Goal: Task Accomplishment & Management: Use online tool/utility

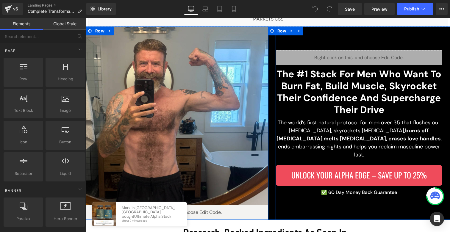
scroll to position [124, 0]
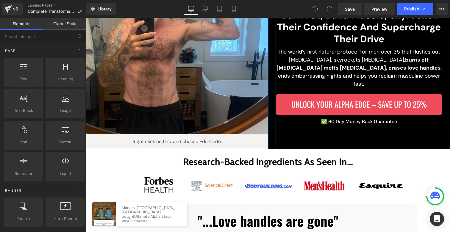
click at [326, 118] on p "✅ 60 Day Money Back Guarantee" at bounding box center [359, 121] width 167 height 7
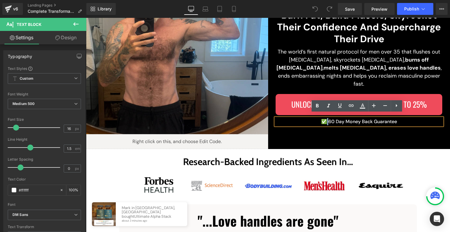
drag, startPoint x: 324, startPoint y: 117, endPoint x: 321, endPoint y: 117, distance: 3.3
click at [321, 118] on p "✅ 60 Day Money Back Guarantee" at bounding box center [359, 121] width 167 height 7
paste div
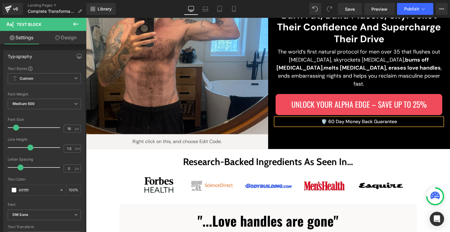
drag, startPoint x: 327, startPoint y: 117, endPoint x: 395, endPoint y: 116, distance: 67.9
click at [395, 118] on p "🛡️ 60 Day Money Back Guarantee" at bounding box center [359, 121] width 167 height 7
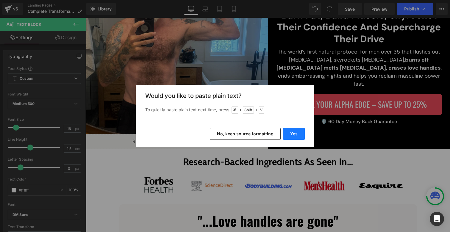
click at [293, 130] on button "Yes" at bounding box center [294, 134] width 22 height 12
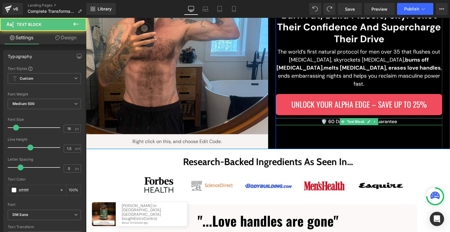
click at [326, 118] on p "🛡️ 60 Day Money Back Guarantee" at bounding box center [359, 121] width 167 height 7
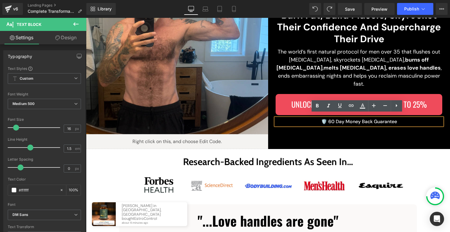
drag, startPoint x: 326, startPoint y: 117, endPoint x: 399, endPoint y: 118, distance: 73.3
click at [399, 118] on p "🛡️ 60 Day Money Back Guarantee" at bounding box center [359, 121] width 167 height 7
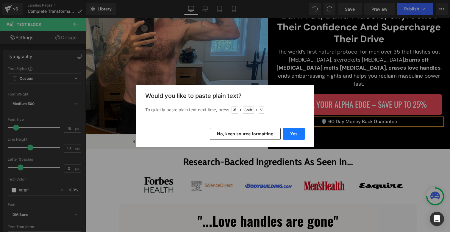
drag, startPoint x: 296, startPoint y: 137, endPoint x: 210, endPoint y: 119, distance: 87.9
click at [296, 137] on button "Yes" at bounding box center [294, 134] width 22 height 12
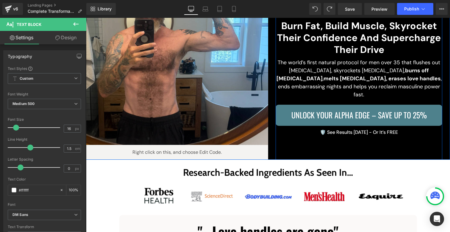
scroll to position [113, 0]
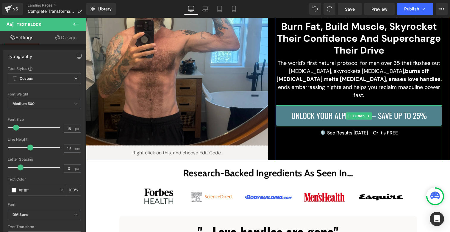
click at [375, 110] on span "Unlock Your Alpha Edge – Save Up to 25%" at bounding box center [360, 116] width 136 height 12
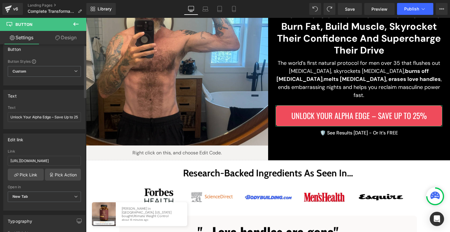
scroll to position [9, 0]
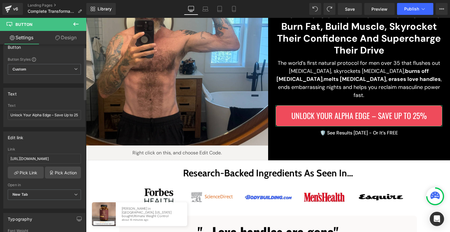
drag, startPoint x: 51, startPoint y: 116, endPoint x: 0, endPoint y: 115, distance: 50.6
click at [0, 115] on div "Text Unlock Your Alpha Edge – Save Up to 25% Text Unlock Your Alpha Edge – Save…" at bounding box center [44, 105] width 89 height 44
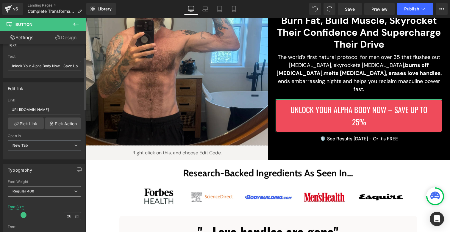
scroll to position [60, 0]
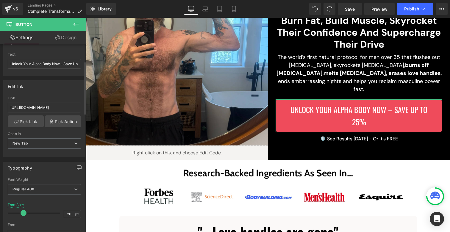
type input "Unlock Your Alpha Body Now – Save Up to 25%"
click at [24, 211] on span at bounding box center [24, 213] width 6 height 6
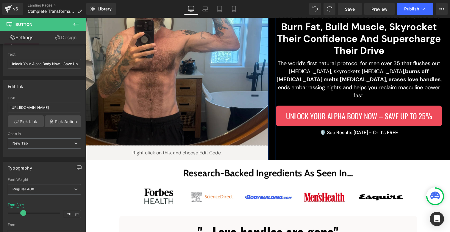
click at [317, 158] on div "Liquid The #1 Stack For Men Who Want To Burn Fat, Build Muscle, Skyrocket Their…" at bounding box center [359, 64] width 167 height 194
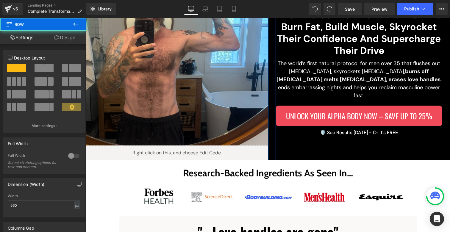
click at [315, 139] on div "Liquid The #1 Stack For Men Who Want To Burn Fat, Build Muscle, Skyrocket Their…" at bounding box center [359, 64] width 167 height 194
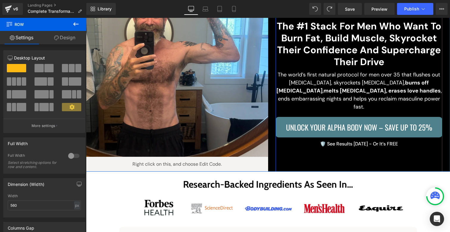
scroll to position [101, 0]
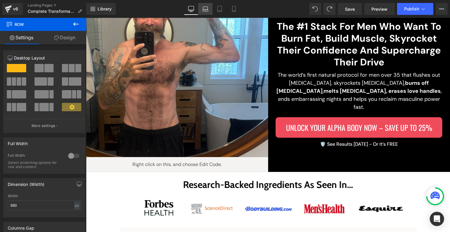
click at [207, 8] on icon at bounding box center [206, 9] width 6 height 6
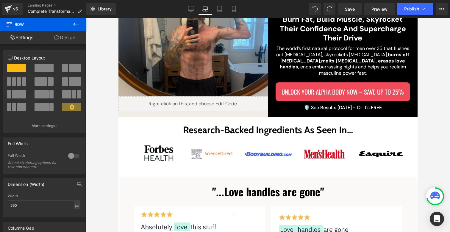
scroll to position [0, 0]
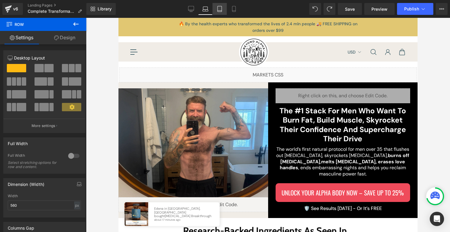
click at [221, 10] on icon at bounding box center [220, 9] width 6 height 6
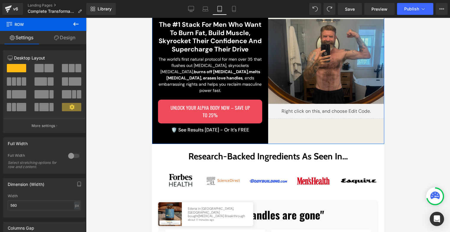
scroll to position [81, 0]
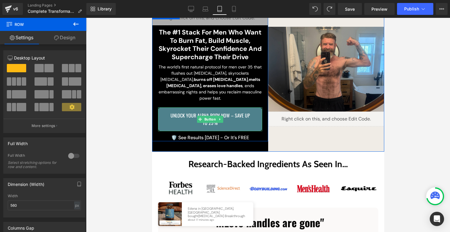
click at [181, 113] on span "Unlock Your Alpha Body Now – Save Up to 25%" at bounding box center [209, 119] width 85 height 15
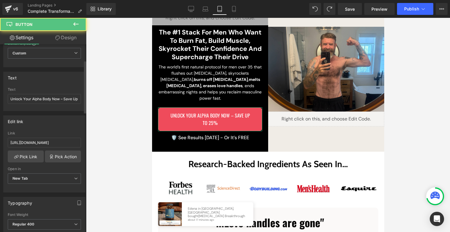
scroll to position [57, 0]
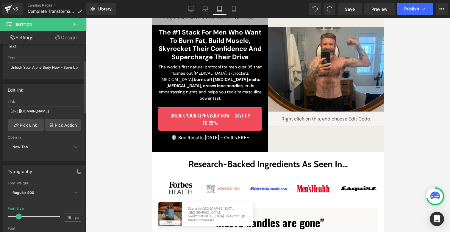
click at [19, 216] on span at bounding box center [19, 217] width 6 height 6
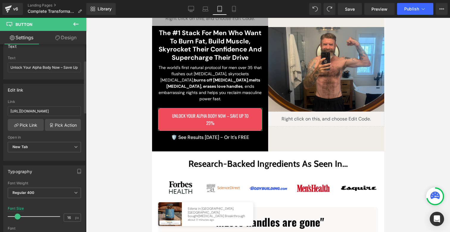
click at [18, 215] on span at bounding box center [18, 217] width 6 height 6
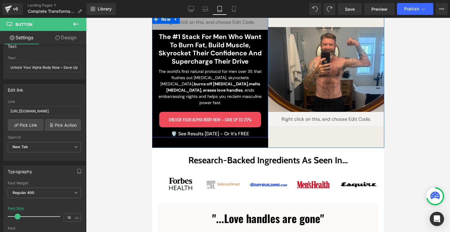
click at [186, 130] on p "🛡️ See Results [DATE] - Or It’s FREE" at bounding box center [210, 133] width 116 height 7
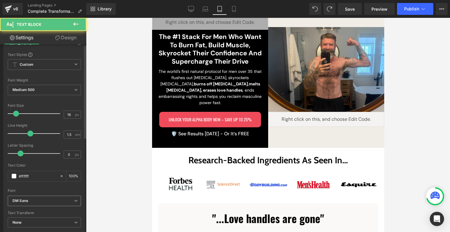
scroll to position [50, 0]
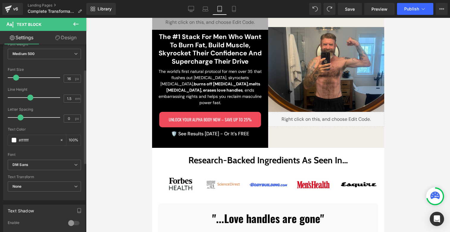
click at [14, 78] on span at bounding box center [16, 78] width 6 height 6
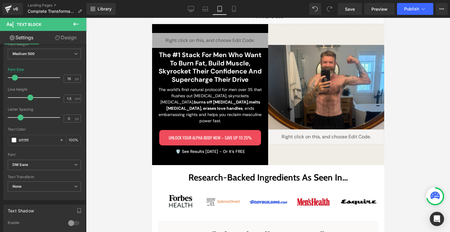
scroll to position [45, 0]
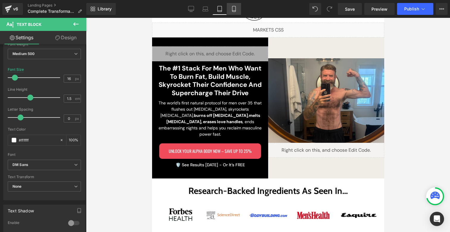
click at [236, 8] on icon at bounding box center [234, 9] width 6 height 6
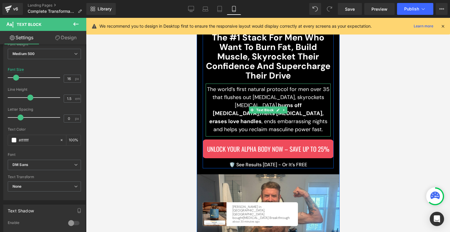
scroll to position [68, 0]
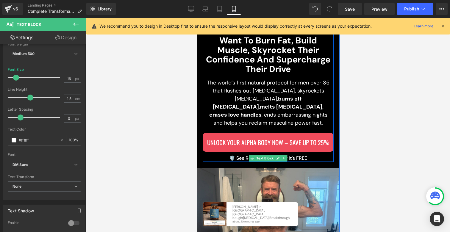
click at [240, 157] on p "🛡️ See Results [DATE] - Or It’s FREE" at bounding box center [268, 158] width 131 height 7
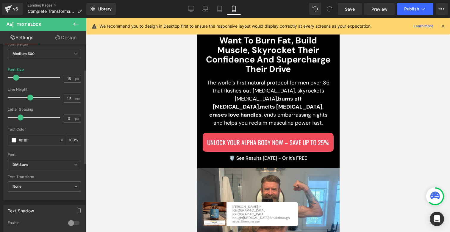
click at [17, 78] on span at bounding box center [16, 78] width 6 height 6
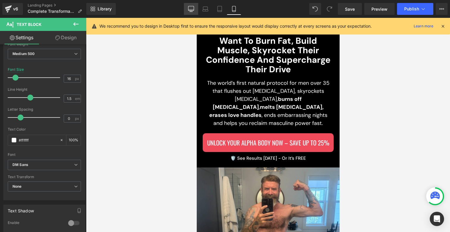
click at [191, 6] on icon at bounding box center [191, 9] width 6 height 6
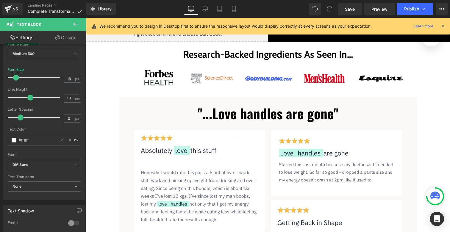
scroll to position [82, 0]
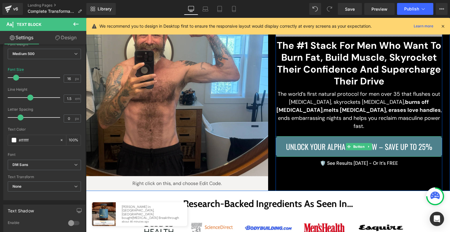
click at [330, 141] on span "Unlock Your Alpha Body Now – Save Up to 25%" at bounding box center [359, 147] width 146 height 12
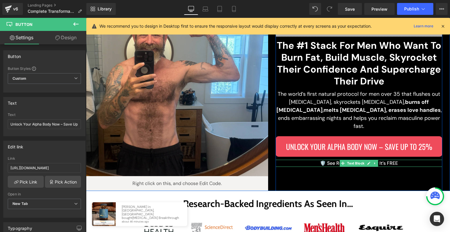
click at [315, 160] on p "🛡️ See Results [DATE] - Or It’s FREE" at bounding box center [359, 163] width 167 height 7
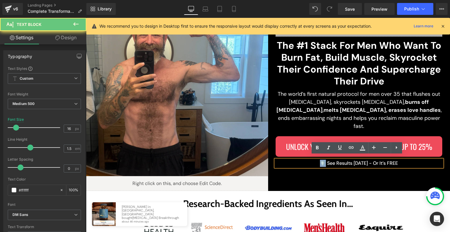
click at [315, 160] on p "🛡️ See Results [DATE] - Or It’s FREE" at bounding box center [359, 163] width 167 height 7
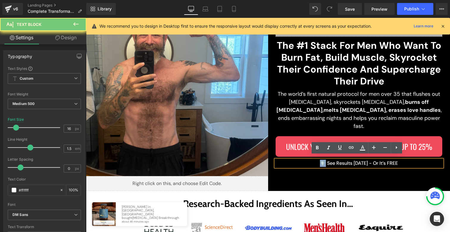
copy p "🛡️ See Results [DATE] - Or It’s FREE"
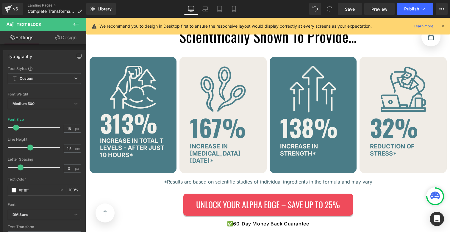
scroll to position [1207, 0]
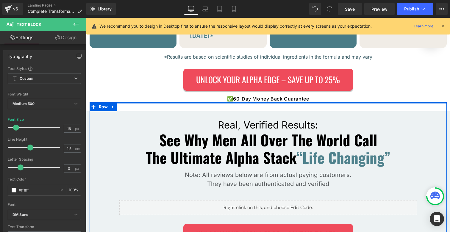
click at [246, 95] on p "✅ 60-Day Money Back Guarantee" at bounding box center [268, 98] width 360 height 7
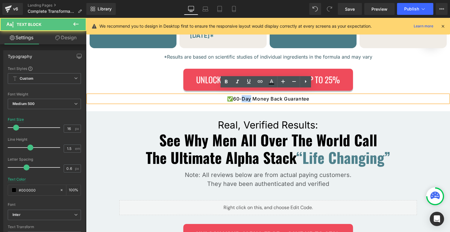
click at [246, 95] on p "✅ 60-Day Money Back Guarantee" at bounding box center [268, 98] width 360 height 7
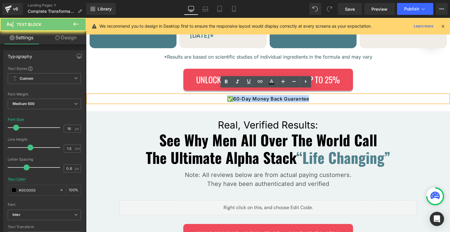
click at [246, 95] on p "✅ 60-Day Money Back Guarantee" at bounding box center [268, 98] width 360 height 7
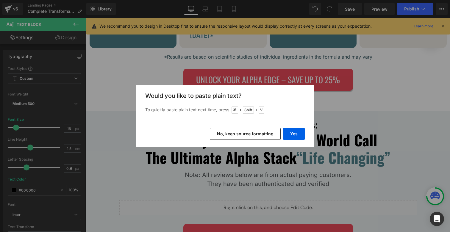
click at [294, 141] on div "Yes No, keep source formatting" at bounding box center [225, 134] width 179 height 26
drag, startPoint x: 293, startPoint y: 137, endPoint x: 207, endPoint y: 119, distance: 88.3
click at [293, 137] on button "Yes" at bounding box center [294, 134] width 22 height 12
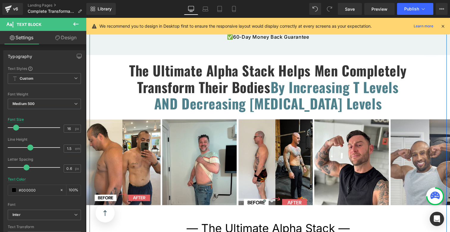
scroll to position [1309, 0]
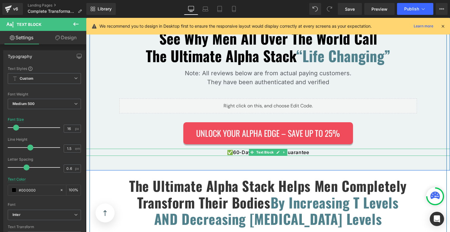
click at [229, 150] on strong "✅" at bounding box center [230, 153] width 6 height 6
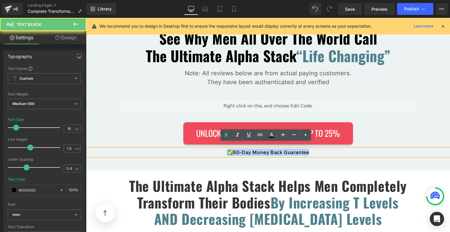
click at [229, 150] on strong "✅" at bounding box center [230, 153] width 6 height 6
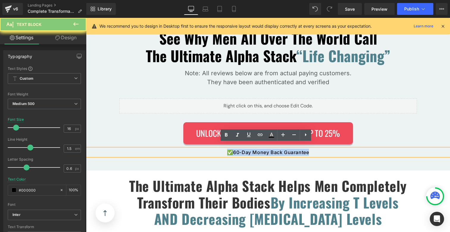
click at [229, 150] on strong "✅" at bounding box center [230, 153] width 6 height 6
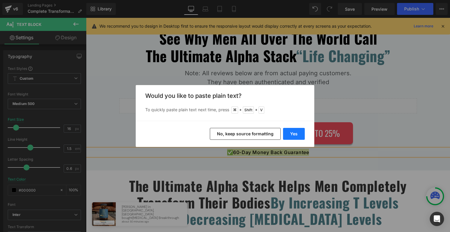
click at [297, 135] on button "Yes" at bounding box center [294, 134] width 22 height 12
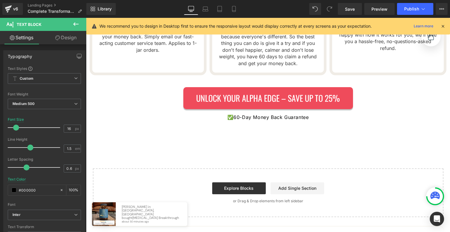
scroll to position [2388, 0]
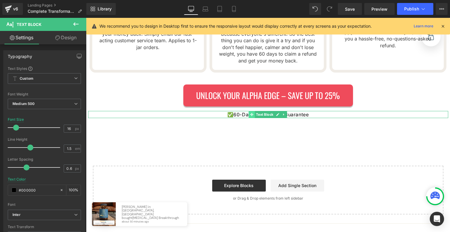
click at [249, 111] on span at bounding box center [252, 114] width 6 height 7
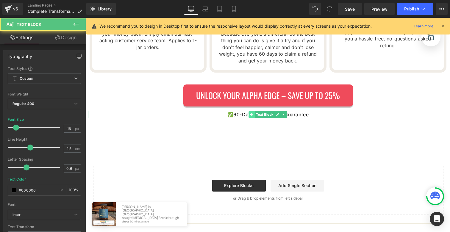
click at [249, 111] on span at bounding box center [252, 114] width 6 height 7
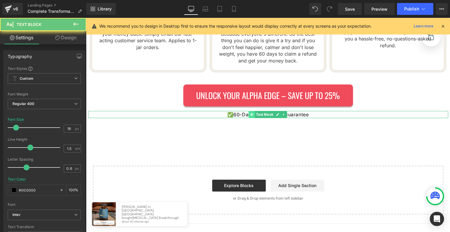
click at [249, 111] on span at bounding box center [252, 114] width 6 height 7
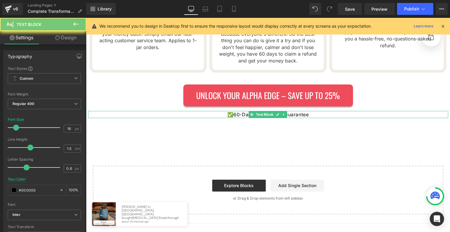
click at [232, 111] on p "✅ 60-Day Money Back Guarantee" at bounding box center [268, 114] width 360 height 7
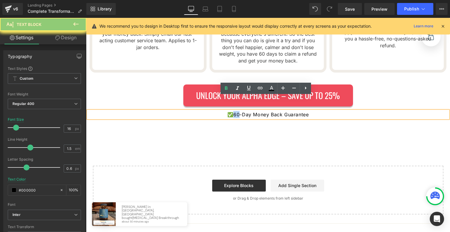
click at [232, 111] on p "✅ 60-Day Money Back Guarantee" at bounding box center [268, 114] width 360 height 7
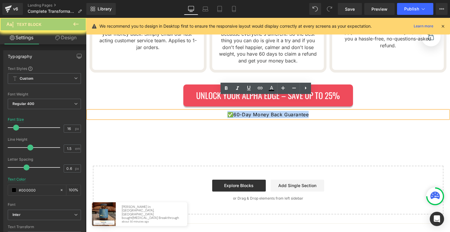
click at [232, 111] on p "✅ 60-Day Money Back Guarantee" at bounding box center [268, 114] width 360 height 7
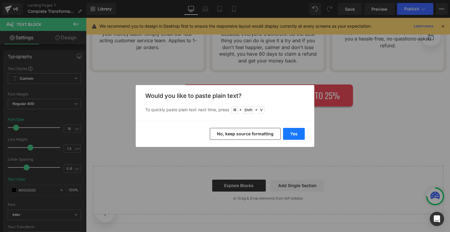
drag, startPoint x: 292, startPoint y: 136, endPoint x: 206, endPoint y: 118, distance: 88.2
click at [292, 136] on button "Yes" at bounding box center [294, 134] width 22 height 12
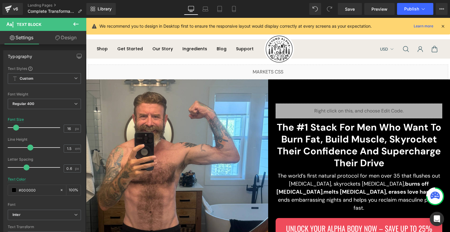
scroll to position [129, 0]
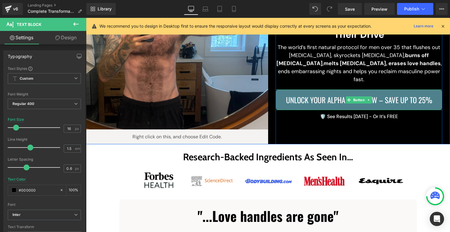
click at [314, 98] on span "Unlock Your Alpha Body Now – Save Up to 25%" at bounding box center [359, 100] width 146 height 12
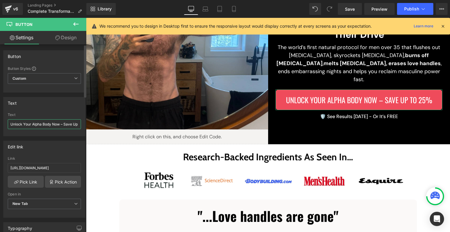
click at [55, 123] on input "Unlock Your Alpha Body Now – Save Up to 25%" at bounding box center [44, 124] width 73 height 10
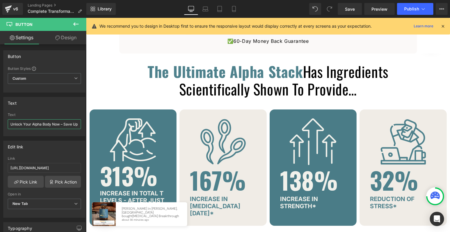
scroll to position [996, 0]
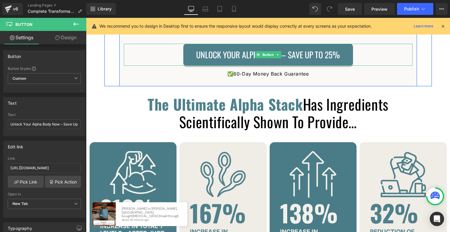
click at [217, 59] on span "Unlock Your Alpha Edge – Save Up to 25%" at bounding box center [268, 54] width 144 height 13
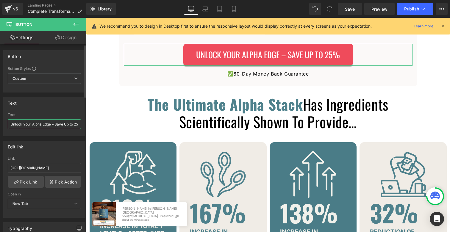
click at [51, 122] on input "Unlock Your Alpha Edge – Save Up to 25%" at bounding box center [44, 124] width 73 height 10
paste input "Body Now"
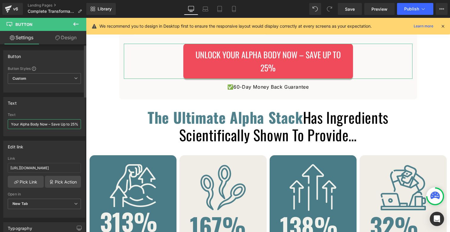
scroll to position [55, 0]
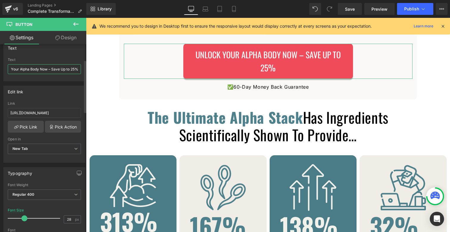
type input "Unlock Your Alpha Body Now – Save Up to 25%"
click at [22, 218] on span at bounding box center [24, 219] width 6 height 6
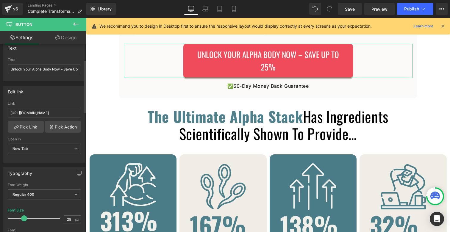
click at [21, 217] on span at bounding box center [24, 219] width 6 height 6
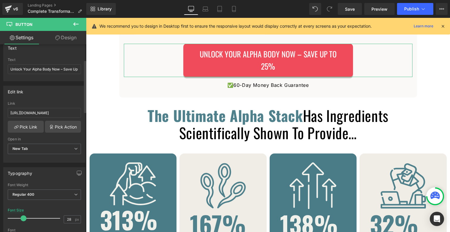
click at [21, 217] on span at bounding box center [24, 219] width 6 height 6
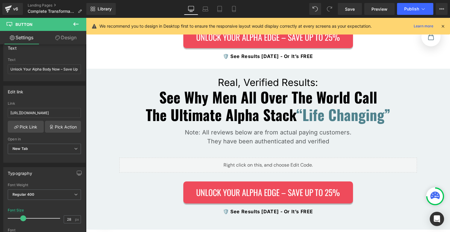
scroll to position [1169, 0]
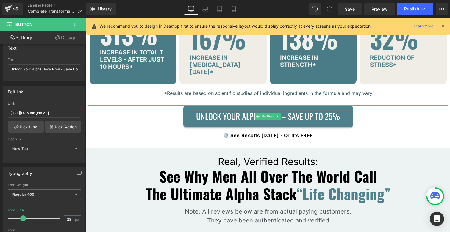
click at [223, 110] on span "Unlock Your Alpha Edge – Save Up to 25%" at bounding box center [268, 116] width 144 height 13
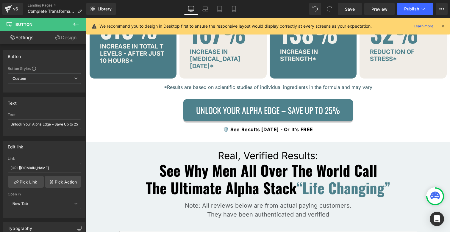
scroll to position [1178, 0]
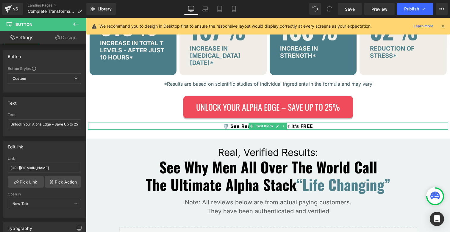
click at [237, 123] on b "🛡️ See Results [DATE] - Or It’s FREE" at bounding box center [268, 126] width 90 height 6
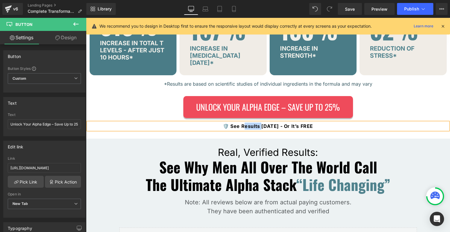
click at [237, 123] on b "🛡️ See Results [DATE] - Or It’s FREE" at bounding box center [268, 126] width 90 height 6
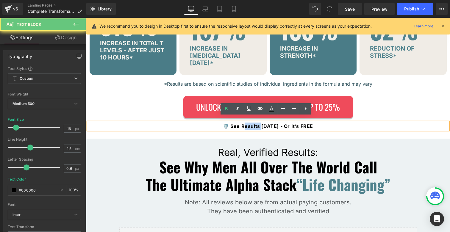
click at [237, 123] on b "🛡️ See Results [DATE] - Or It’s FREE" at bounding box center [268, 126] width 90 height 6
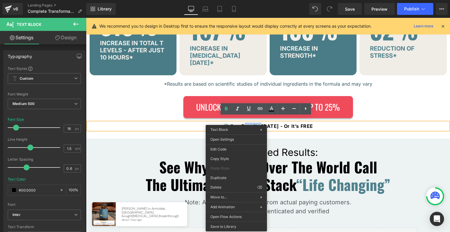
click at [279, 123] on p "🛡️ See Results [DATE] - Or It’s FREE" at bounding box center [268, 126] width 360 height 7
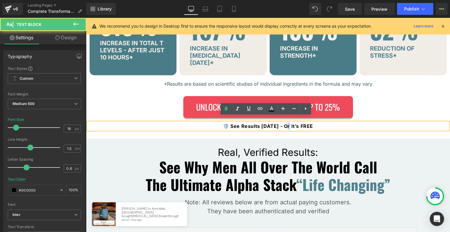
click at [279, 123] on p "🛡️ See Results [DATE] - Or It’s FREE" at bounding box center [268, 126] width 360 height 7
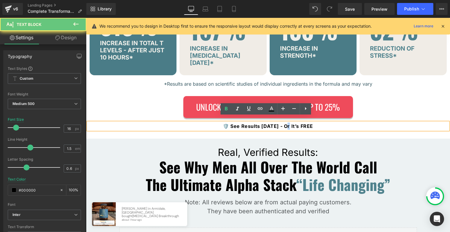
click at [279, 123] on p "🛡️ See Results [DATE] - Or It’s FREE" at bounding box center [268, 126] width 360 height 7
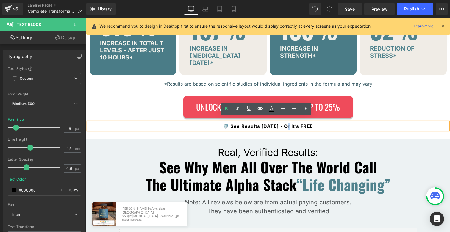
copy b "🛡️ See Results [DATE] - Or It’s FREE"
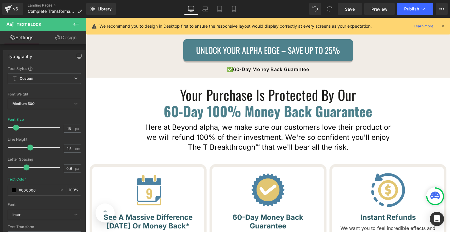
scroll to position [2126, 0]
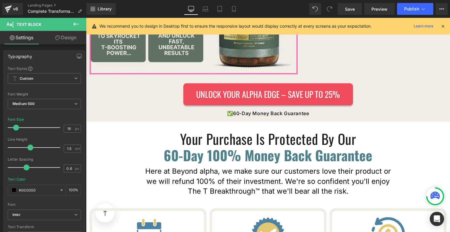
click at [233, 110] on p "✅ 60-Day Money Back Guarantee" at bounding box center [268, 113] width 364 height 7
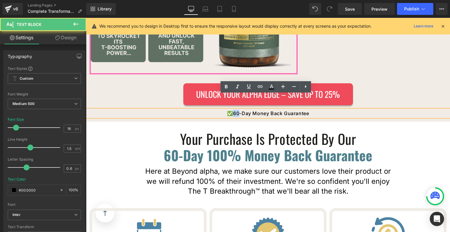
click at [233, 110] on p "✅ 60-Day Money Back Guarantee" at bounding box center [268, 113] width 364 height 7
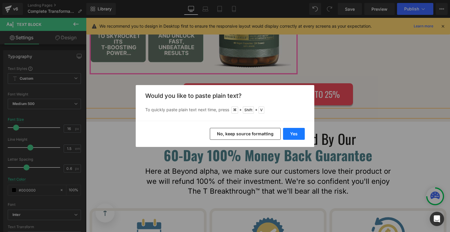
click at [300, 128] on button "Yes" at bounding box center [294, 134] width 22 height 12
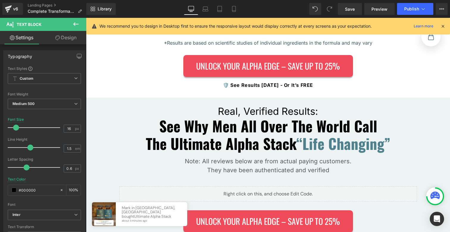
scroll to position [1218, 0]
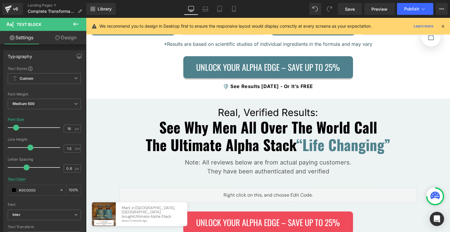
click at [278, 61] on span "Unlock Your Alpha Edge – Save Up to 25%" at bounding box center [268, 67] width 144 height 13
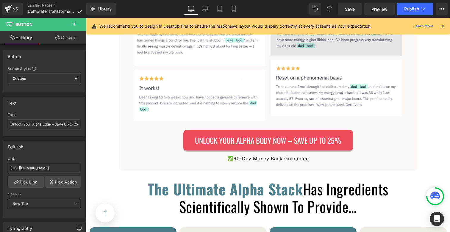
scroll to position [851, 0]
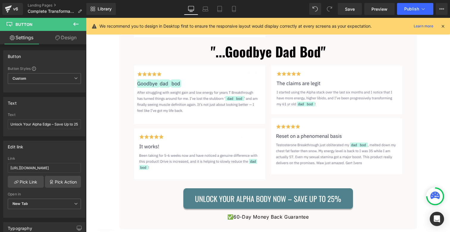
click at [227, 194] on span "Unlock Your Alpha Body Now – Save Up to 25%" at bounding box center [268, 199] width 146 height 12
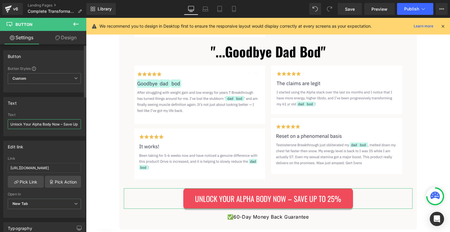
click at [31, 126] on input "Unlock Your Alpha Body Now – Save Up to 25%" at bounding box center [44, 124] width 73 height 10
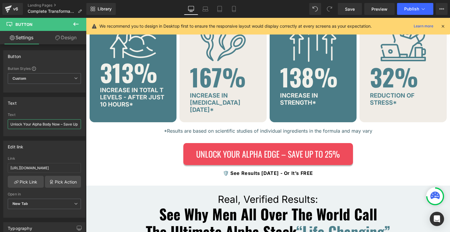
scroll to position [1211, 0]
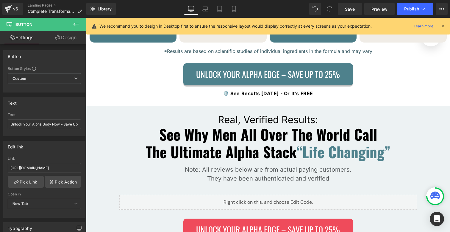
click at [200, 69] on span "Unlock Your Alpha Edge – Save Up to 25%" at bounding box center [268, 74] width 144 height 13
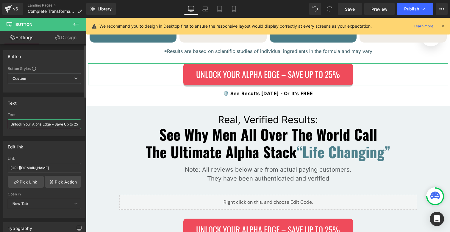
click at [39, 124] on input "Unlock Your Alpha Edge – Save Up to 25%" at bounding box center [44, 124] width 73 height 10
paste input "Body Now"
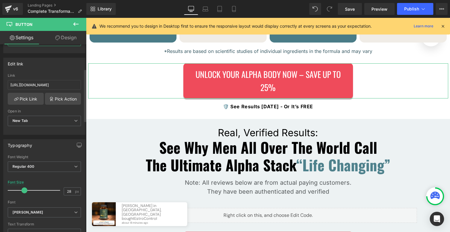
scroll to position [88, 0]
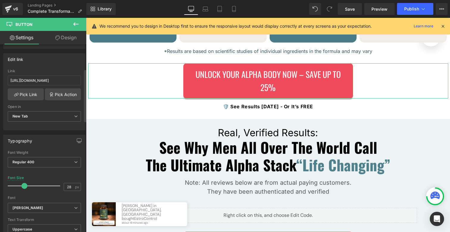
type input "Unlock Your Alpha Body Now – Save Up to 25%"
click at [24, 185] on span at bounding box center [24, 186] width 6 height 6
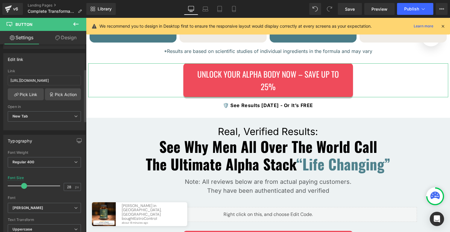
click at [24, 184] on span at bounding box center [24, 186] width 6 height 6
click at [23, 184] on span at bounding box center [23, 186] width 6 height 6
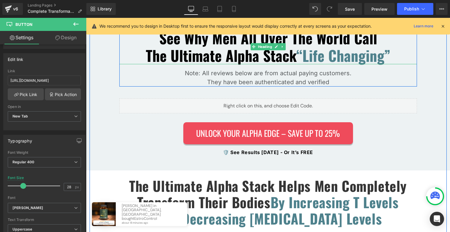
scroll to position [1314, 0]
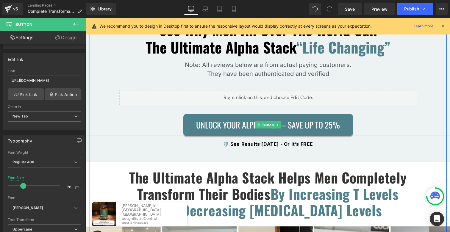
click at [190, 124] on link "Unlock Your Alpha Edge – Save Up to 25%" at bounding box center [268, 125] width 170 height 22
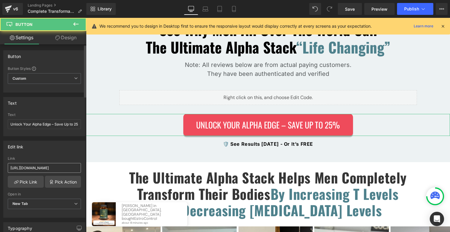
scroll to position [54, 0]
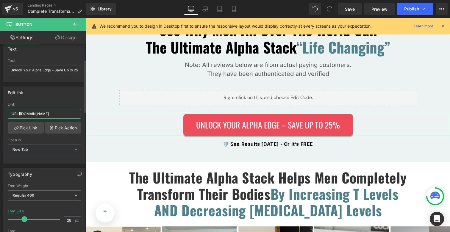
click at [29, 113] on input "[URL][DOMAIN_NAME]" at bounding box center [44, 114] width 73 height 10
click at [28, 71] on input "Unlock Your Alpha Edge – Save Up to 25%" at bounding box center [44, 70] width 73 height 10
paste input "Body Now"
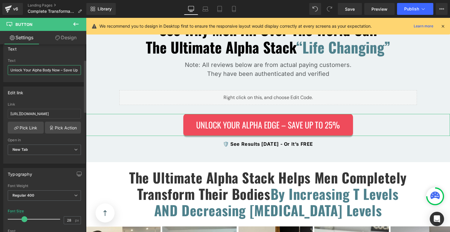
scroll to position [0, 15]
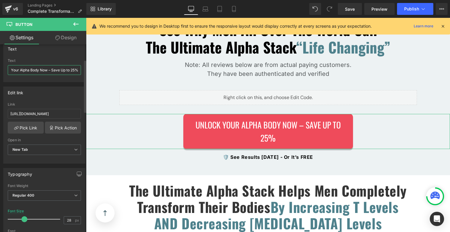
type input "Unlock Your Alpha Body Now – Save Up to 25%"
click at [25, 218] on span at bounding box center [24, 220] width 6 height 6
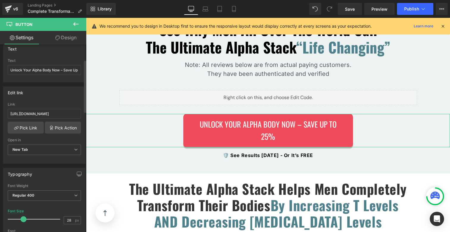
click at [23, 217] on span at bounding box center [24, 220] width 6 height 6
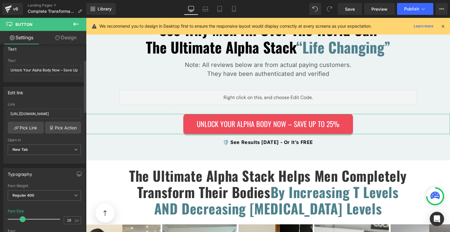
click at [24, 217] on div at bounding box center [35, 220] width 49 height 12
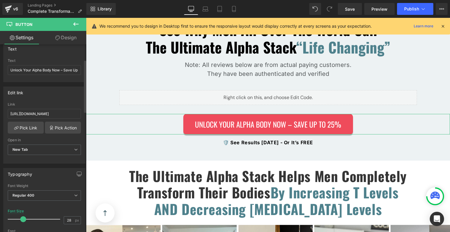
click at [22, 216] on div at bounding box center [35, 220] width 49 height 12
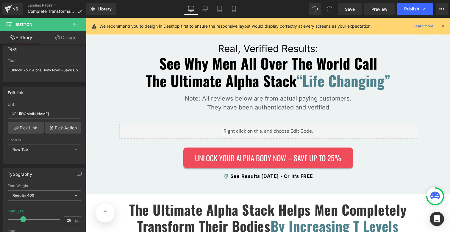
scroll to position [1120, 0]
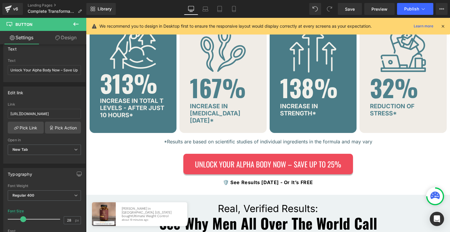
click at [203, 148] on div "Liquid Image Liquid Liquid The #1 Stack For Men Who Want To Burn Fat, Build Mus…" at bounding box center [268, 215] width 360 height 2543
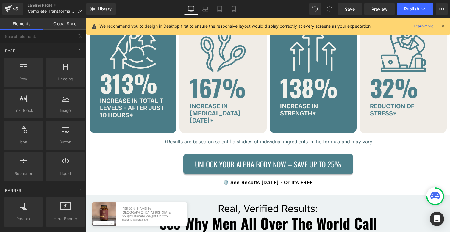
click at [197, 154] on link "Unlock Your Alpha Body Now – Save Up to 25%" at bounding box center [268, 164] width 170 height 21
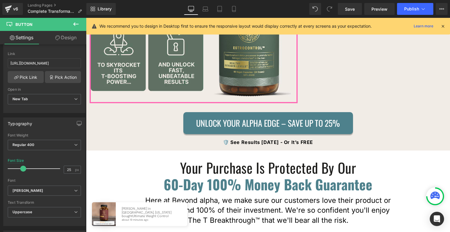
scroll to position [2122, 0]
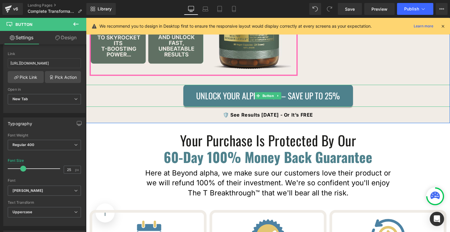
click at [207, 89] on span "Unlock Your Alpha Edge – Save Up to 25%" at bounding box center [268, 95] width 144 height 13
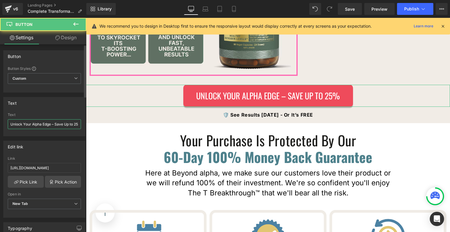
click at [55, 126] on input "Unlock Your Alpha Edge – Save Up to 25%" at bounding box center [44, 124] width 73 height 10
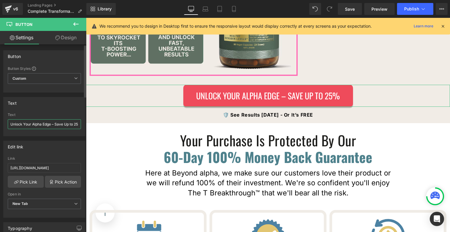
click at [55, 125] on input "Unlock Your Alpha Edge – Save Up to 25%" at bounding box center [44, 124] width 73 height 10
click at [55, 124] on input "Unlock Your Alpha Edge – Save Up to 25%" at bounding box center [44, 124] width 73 height 10
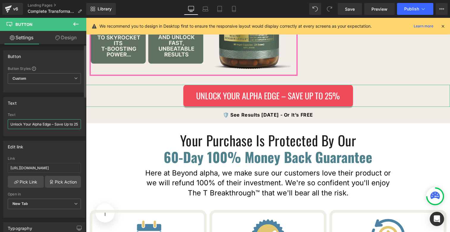
paste input "Body Now"
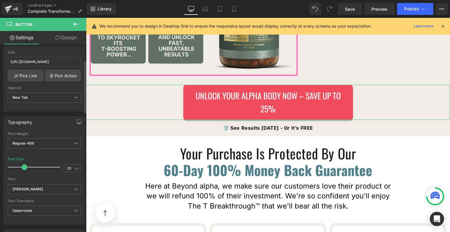
scroll to position [111, 0]
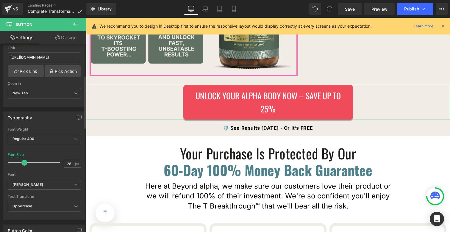
type input "Unlock Your Alpha Body Now – Save Up to 25%"
click at [23, 163] on span at bounding box center [24, 163] width 6 height 6
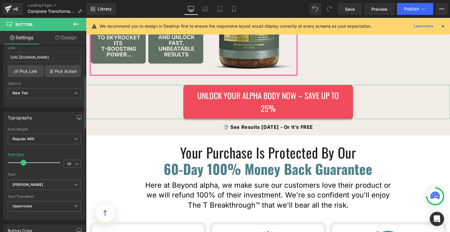
click at [21, 162] on span at bounding box center [24, 163] width 6 height 6
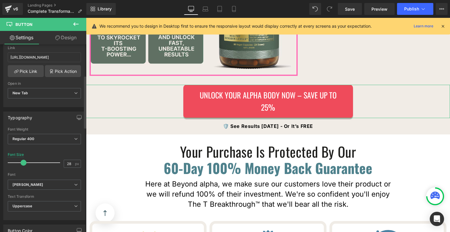
click at [21, 161] on span at bounding box center [24, 163] width 6 height 6
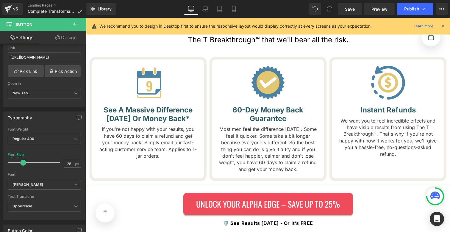
scroll to position [2304, 0]
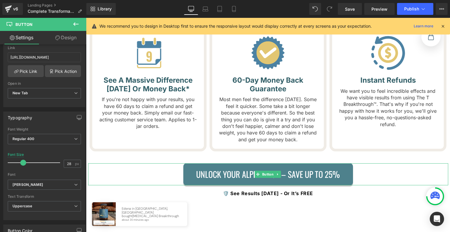
click at [188, 164] on link "Unlock Your Alpha Edge – Save Up to 25%" at bounding box center [268, 175] width 170 height 22
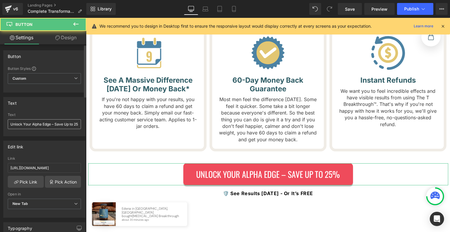
click at [37, 123] on input "Unlock Your Alpha Edge – Save Up to 25%" at bounding box center [44, 124] width 73 height 10
click at [38, 123] on input "Unlock Your Alpha Edge – Save Up to 25%" at bounding box center [44, 124] width 73 height 10
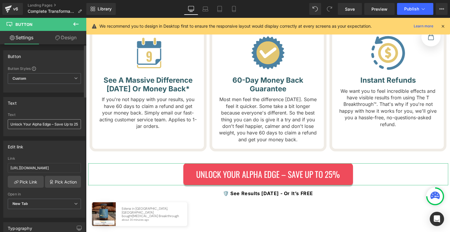
click at [38, 123] on input "Unlock Your Alpha Edge – Save Up to 25%" at bounding box center [44, 124] width 73 height 10
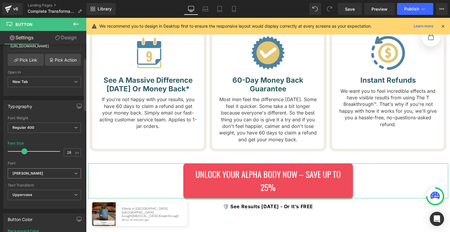
scroll to position [145, 0]
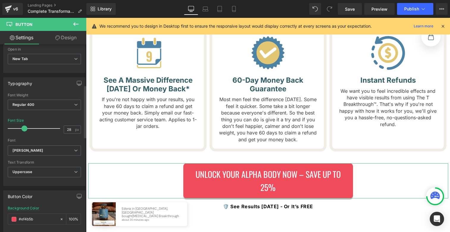
type input "Unlock Your Alpha Body Now – Save Up to 25%"
click at [21, 126] on span at bounding box center [24, 129] width 6 height 6
click at [20, 126] on div at bounding box center [35, 129] width 49 height 12
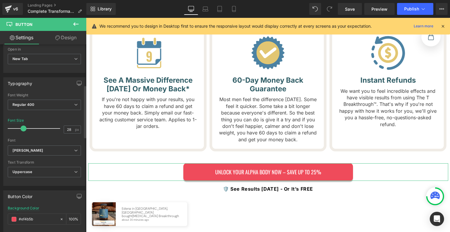
click at [19, 126] on div at bounding box center [35, 129] width 49 height 12
click at [20, 126] on span at bounding box center [20, 129] width 6 height 6
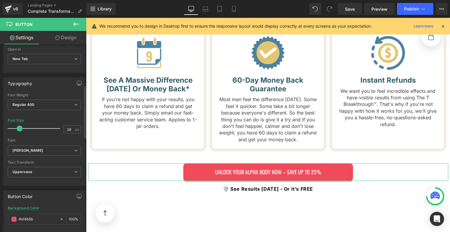
click at [21, 127] on span at bounding box center [20, 129] width 6 height 6
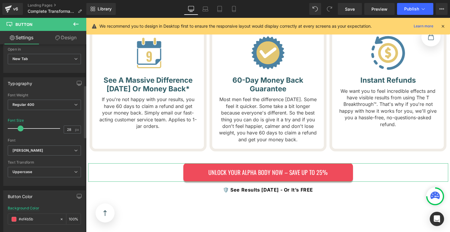
click at [22, 128] on span at bounding box center [21, 129] width 6 height 6
click at [23, 128] on span at bounding box center [21, 129] width 6 height 6
click at [24, 129] on div at bounding box center [35, 129] width 49 height 12
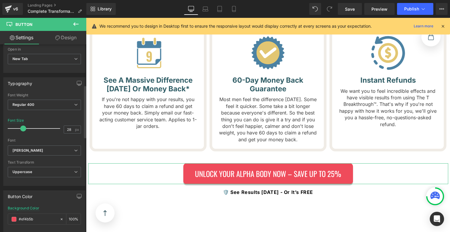
click at [22, 128] on span at bounding box center [23, 129] width 6 height 6
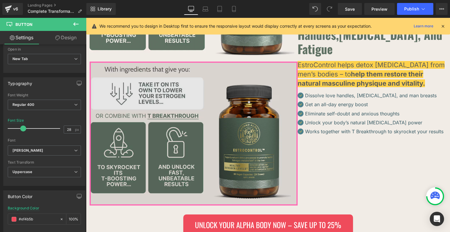
scroll to position [1992, 0]
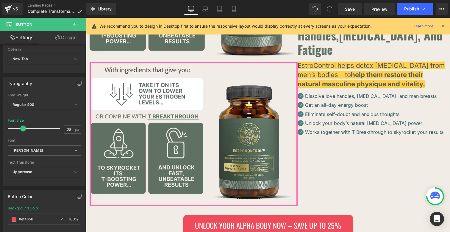
click at [210, 211] on div "Rendering Content" at bounding box center [225, 209] width 37 height 7
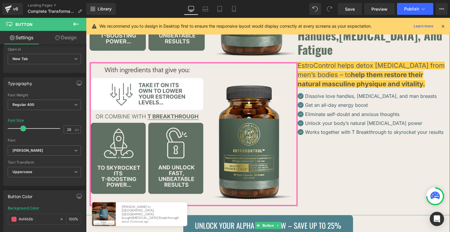
click at [199, 220] on span "Unlock Your Alpha Body Now – Save Up to 25%" at bounding box center [268, 226] width 146 height 12
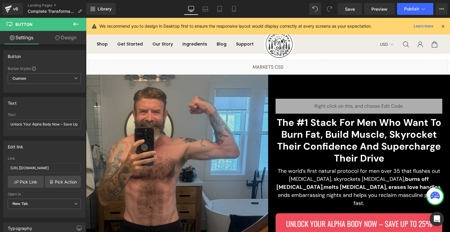
scroll to position [0, 0]
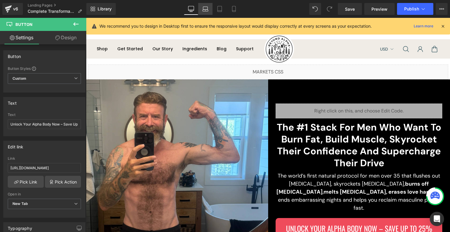
click at [206, 10] on icon at bounding box center [206, 11] width 6 height 2
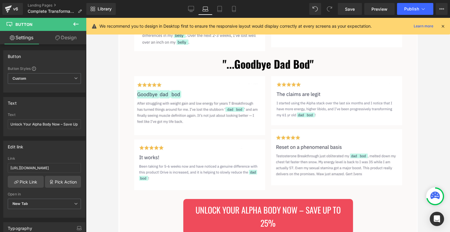
scroll to position [905, 0]
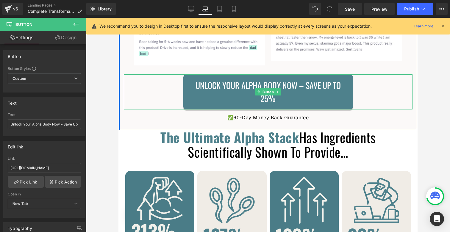
click at [228, 79] on span "Unlock Your Alpha Body Now – Save Up to 25%" at bounding box center [268, 92] width 151 height 26
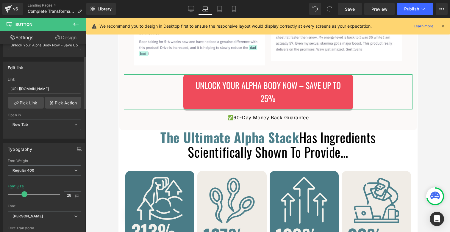
scroll to position [87, 0]
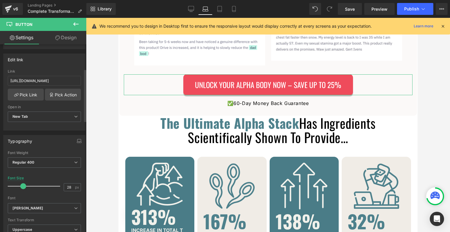
click at [23, 185] on span at bounding box center [23, 186] width 6 height 6
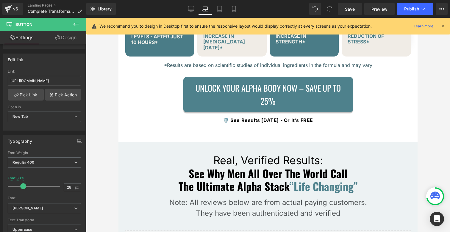
scroll to position [1107, 0]
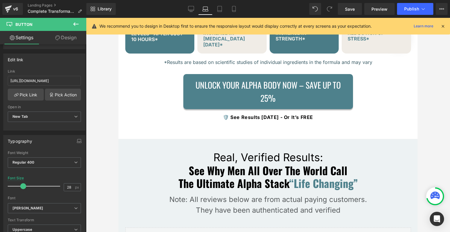
click at [229, 79] on span "Unlock Your Alpha Body Now – Save Up to 25%" at bounding box center [268, 92] width 151 height 26
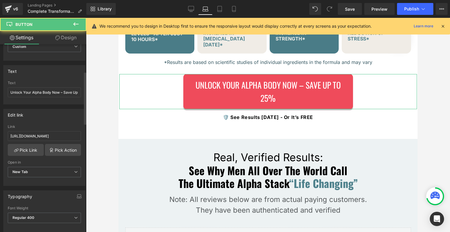
scroll to position [116, 0]
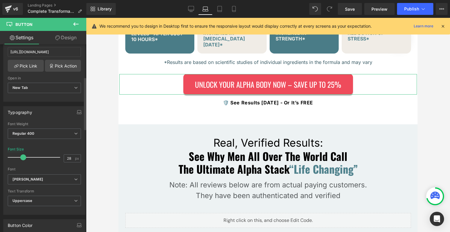
click at [21, 157] on span at bounding box center [23, 158] width 6 height 6
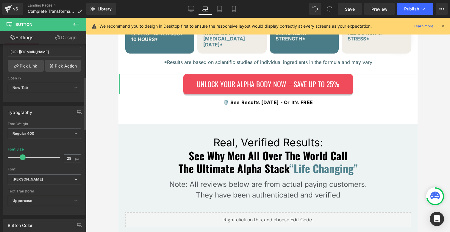
click at [22, 157] on span at bounding box center [23, 158] width 6 height 6
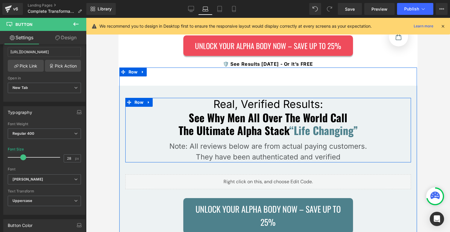
scroll to position [1225, 0]
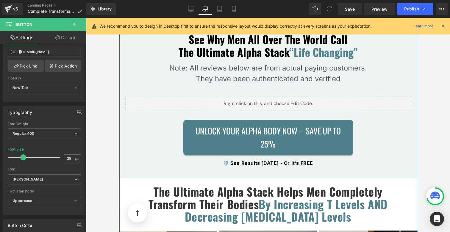
click at [189, 120] on link "Unlock Your Alpha Body Now – Save Up to 25%" at bounding box center [268, 137] width 170 height 35
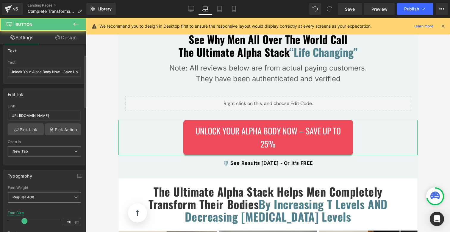
scroll to position [91, 0]
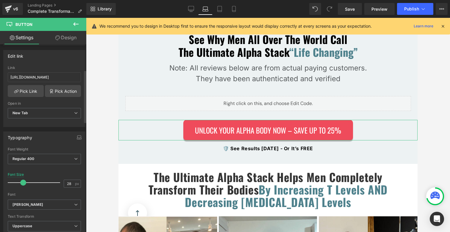
click at [23, 181] on span at bounding box center [23, 183] width 6 height 6
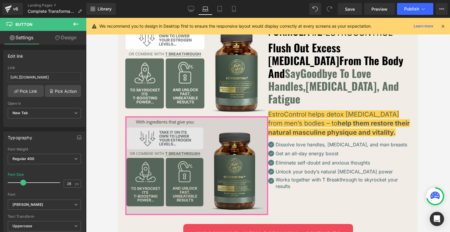
scroll to position [1975, 0]
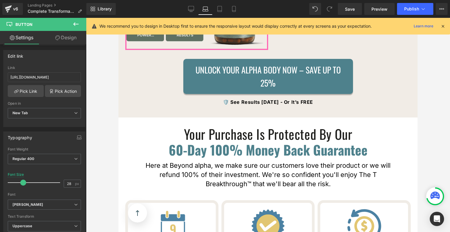
click at [201, 63] on span "Unlock Your Alpha Body Now – Save Up to 25%" at bounding box center [268, 76] width 151 height 26
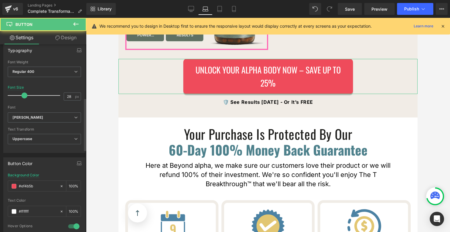
scroll to position [191, 0]
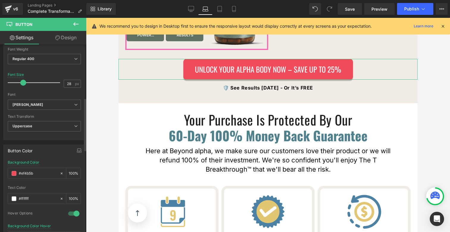
click at [22, 83] on span at bounding box center [23, 83] width 6 height 6
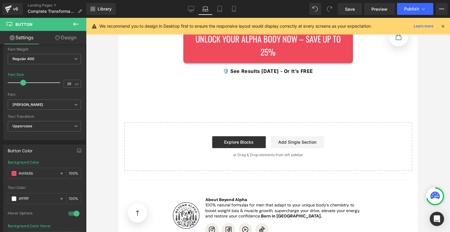
scroll to position [2202, 0]
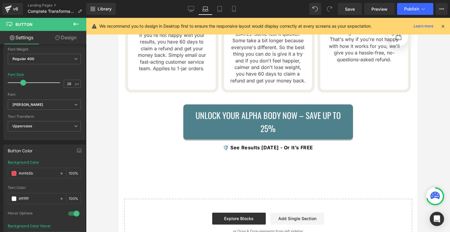
click at [188, 105] on link "Unlock Your Alpha Body Now – Save Up to 25%" at bounding box center [268, 122] width 170 height 35
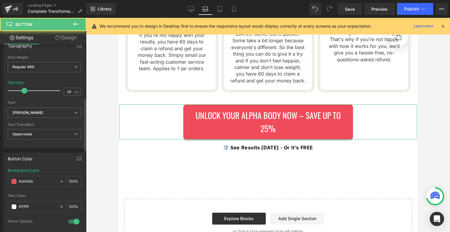
scroll to position [191, 0]
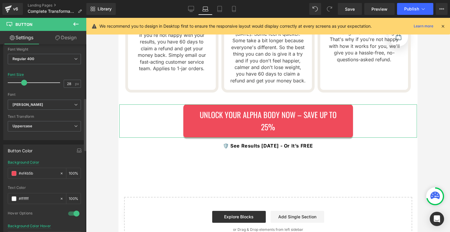
click at [21, 83] on span at bounding box center [24, 83] width 6 height 6
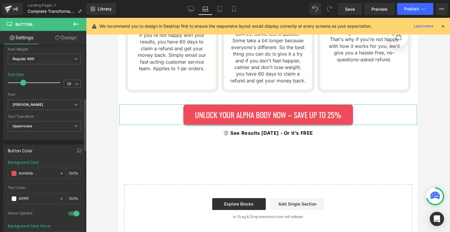
click at [20, 83] on span at bounding box center [23, 83] width 6 height 6
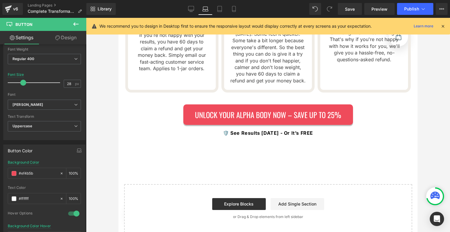
click at [213, 7] on link "Laptop" at bounding box center [205, 9] width 14 height 12
click at [215, 9] on link "Tablet" at bounding box center [220, 9] width 14 height 12
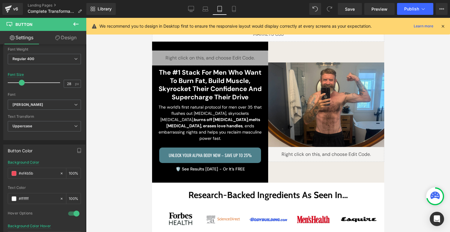
scroll to position [120, 0]
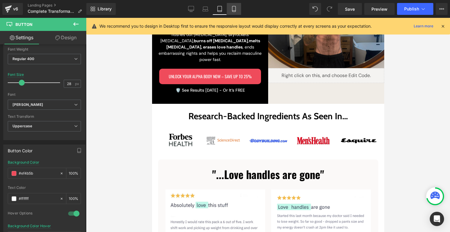
click at [234, 11] on icon at bounding box center [234, 9] width 6 height 6
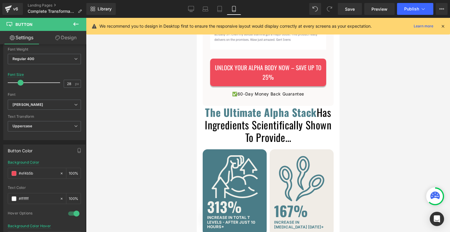
scroll to position [1358, 0]
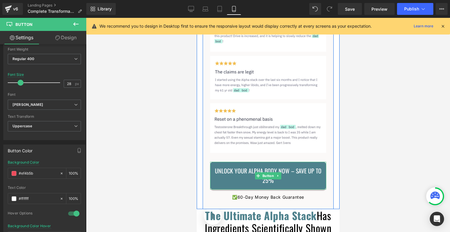
click at [230, 167] on span "Unlock Your Alpha Body Now – Save Up to 25%" at bounding box center [267, 176] width 107 height 19
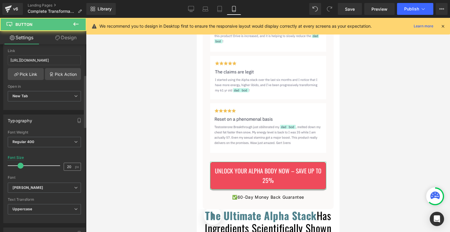
scroll to position [108, 0]
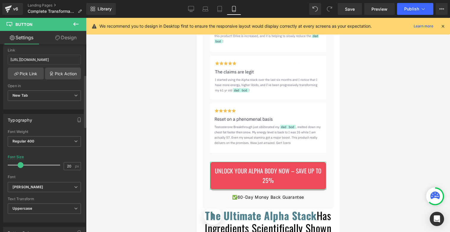
click at [22, 164] on span at bounding box center [21, 165] width 6 height 6
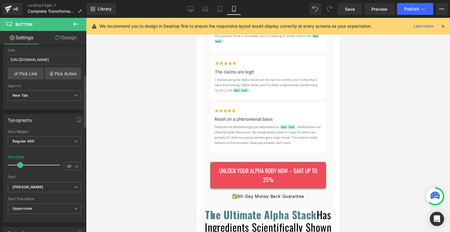
click at [21, 164] on span at bounding box center [20, 165] width 6 height 6
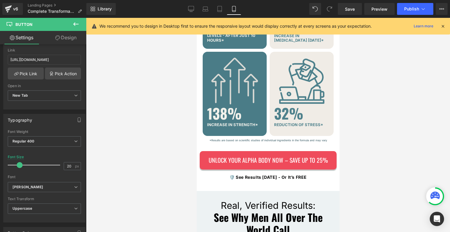
scroll to position [1647, 0]
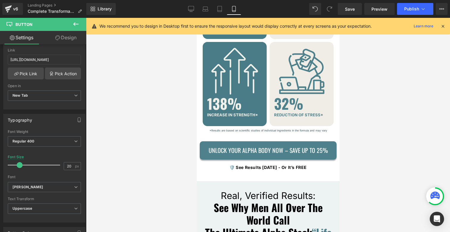
click at [224, 146] on span "Unlock Your Alpha Body Now – Save Up to 25%" at bounding box center [268, 150] width 119 height 9
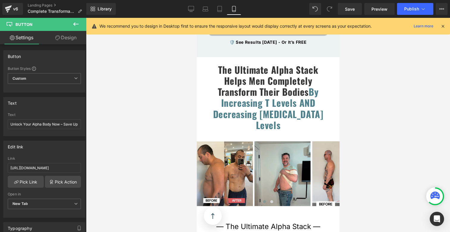
scroll to position [1892, 0]
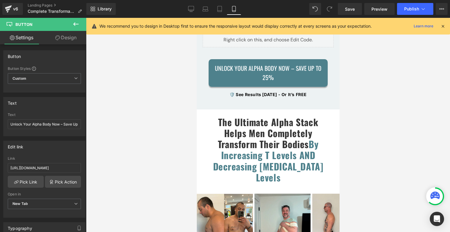
click at [229, 66] on span "Unlock Your Alpha Body Now – Save Up to 25%" at bounding box center [267, 73] width 113 height 19
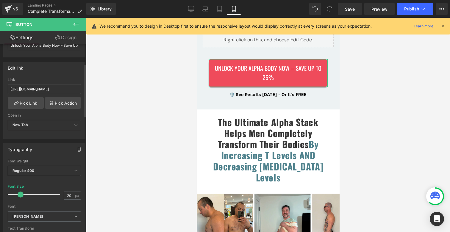
scroll to position [80, 0]
click at [21, 192] on span at bounding box center [21, 194] width 6 height 6
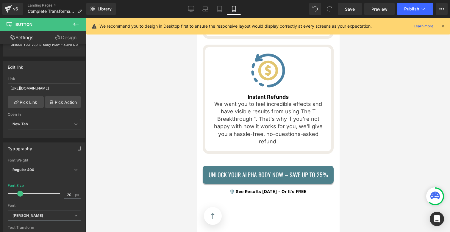
scroll to position [3123, 0]
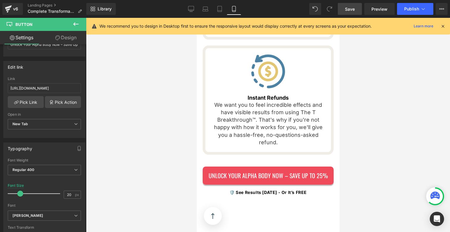
click at [351, 12] on span "Save" at bounding box center [350, 9] width 10 height 6
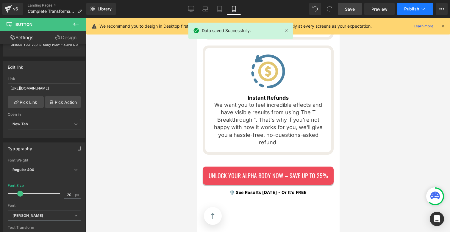
click at [407, 10] on span "Publish" at bounding box center [412, 9] width 15 height 5
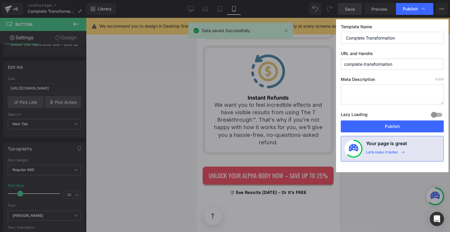
click at [390, 121] on div "Lazy Loading Build Upgrade plan to unlock" at bounding box center [392, 116] width 103 height 10
click at [390, 122] on button "Publish" at bounding box center [392, 127] width 103 height 12
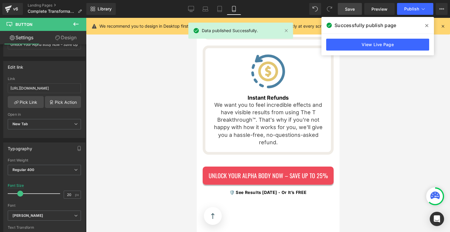
click at [426, 24] on icon at bounding box center [427, 25] width 3 height 5
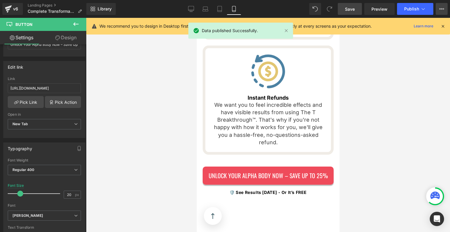
click at [446, 7] on button "View Live Page View with current Template Save Template to Library Schedule Pub…" at bounding box center [442, 9] width 12 height 12
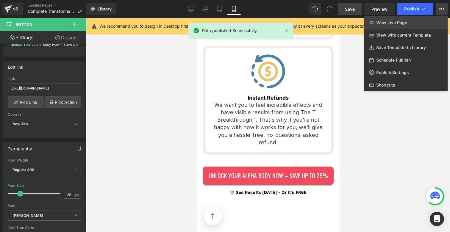
click at [421, 22] on link "View Live Page" at bounding box center [406, 22] width 83 height 13
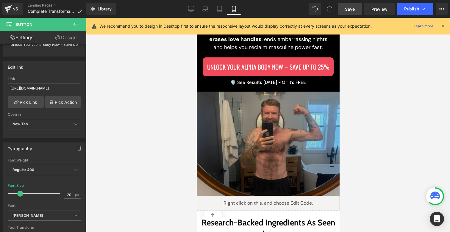
scroll to position [41, 0]
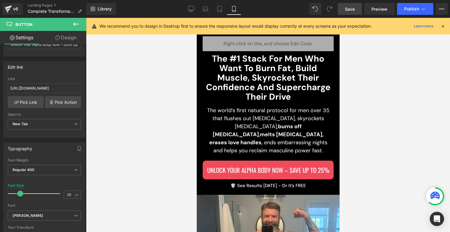
click at [259, 77] on div "The #1 Stack For Men Who Want To Burn Fat, Build Muscle, Skyrocket Their Confid…" at bounding box center [268, 78] width 131 height 48
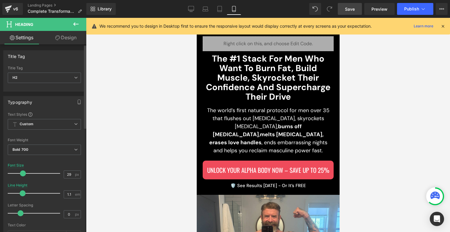
click at [21, 173] on span at bounding box center [23, 174] width 6 height 6
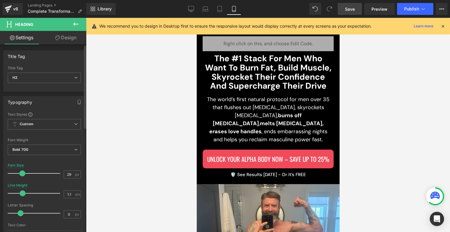
click at [20, 172] on span at bounding box center [22, 174] width 6 height 6
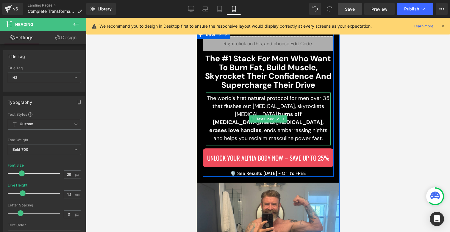
click at [217, 109] on p "The world’s first natural protocol for men over 35 that flushes out [MEDICAL_DA…" at bounding box center [268, 118] width 125 height 48
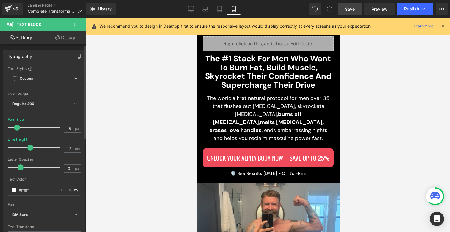
click at [17, 127] on span at bounding box center [17, 128] width 6 height 6
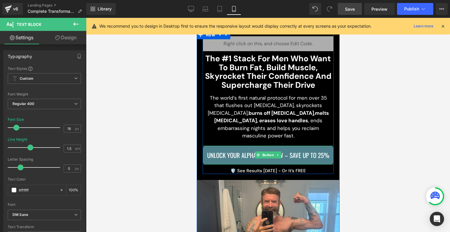
click at [209, 150] on span "Unlock Your Alpha Body Now – Save Up to 25%" at bounding box center [268, 155] width 122 height 10
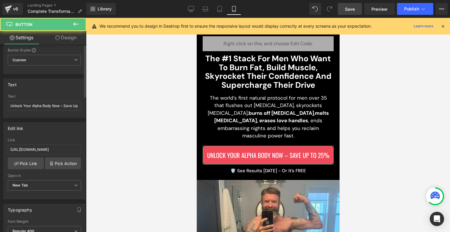
scroll to position [50, 0]
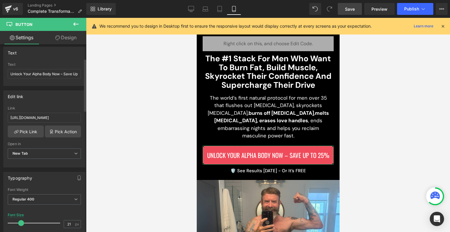
click at [21, 220] on span at bounding box center [21, 223] width 6 height 6
click at [20, 220] on span at bounding box center [21, 223] width 6 height 6
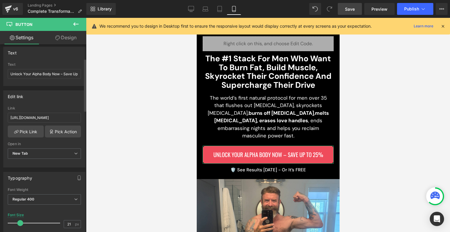
click at [19, 220] on span at bounding box center [20, 223] width 6 height 6
click at [19, 220] on div at bounding box center [35, 223] width 49 height 12
click at [18, 220] on span at bounding box center [19, 223] width 6 height 6
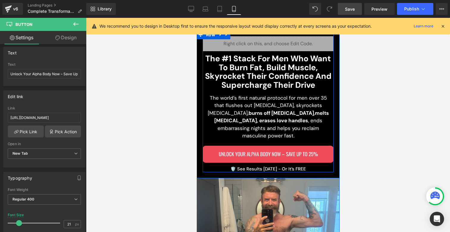
click at [231, 166] on p "🛡️ See Results [DATE] - Or It’s FREE" at bounding box center [268, 169] width 131 height 7
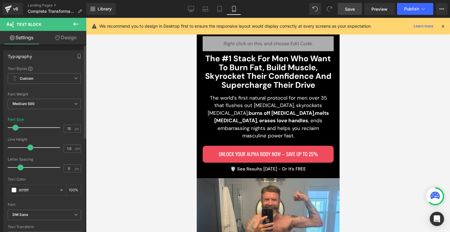
click at [16, 127] on span at bounding box center [16, 128] width 6 height 6
click at [346, 10] on span "Save" at bounding box center [350, 9] width 10 height 6
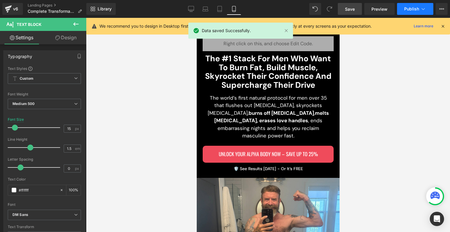
click at [403, 11] on button "Publish" at bounding box center [415, 9] width 36 height 12
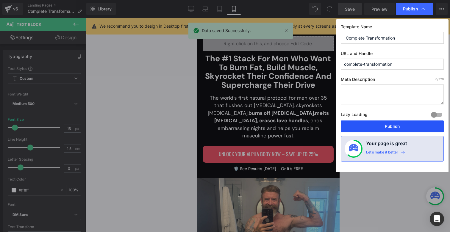
click at [374, 127] on button "Publish" at bounding box center [392, 127] width 103 height 12
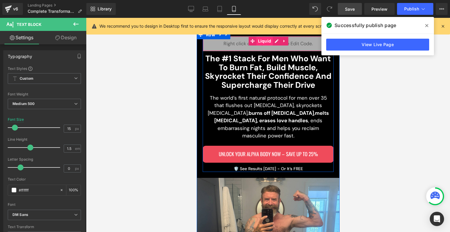
click at [265, 45] on link "Liquid" at bounding box center [261, 41] width 24 height 9
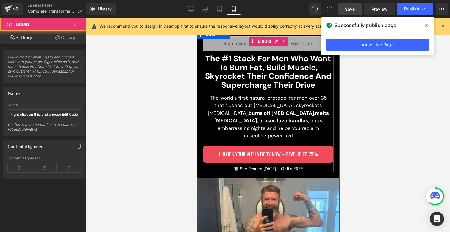
click at [234, 48] on div "Liquid" at bounding box center [268, 43] width 131 height 15
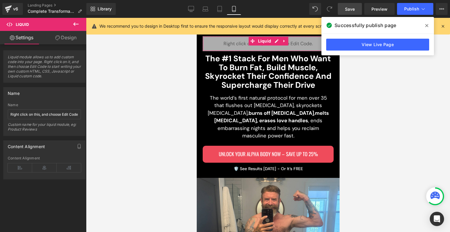
click at [58, 38] on icon at bounding box center [57, 37] width 5 height 5
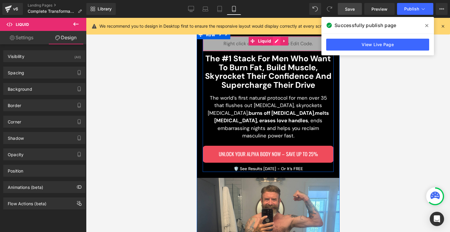
click at [275, 39] on div "Liquid" at bounding box center [268, 43] width 131 height 15
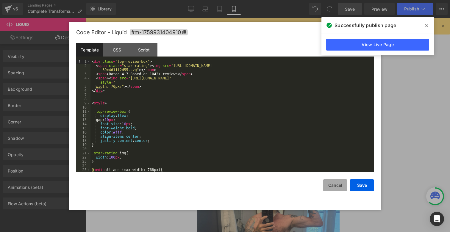
click at [334, 185] on button "Cancel" at bounding box center [335, 186] width 24 height 12
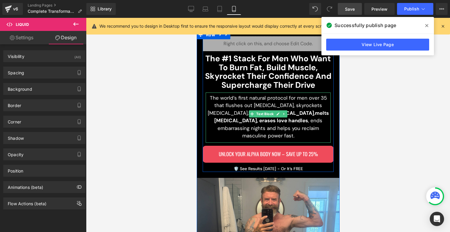
click at [259, 108] on p "The world’s first natural protocol for men over 35 that flushes out [MEDICAL_DA…" at bounding box center [268, 117] width 125 height 46
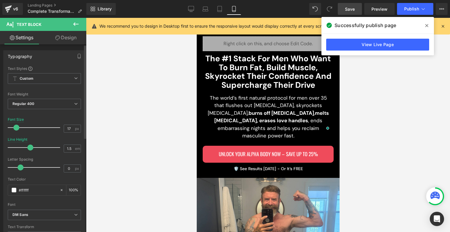
click at [17, 128] on span at bounding box center [16, 128] width 6 height 6
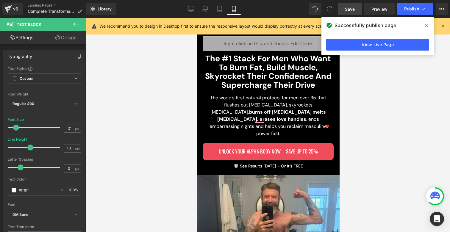
click at [424, 25] on span at bounding box center [427, 26] width 10 height 10
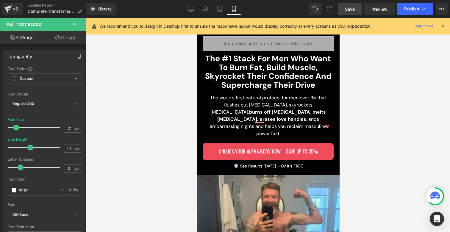
click at [346, 8] on span "Save" at bounding box center [350, 9] width 10 height 6
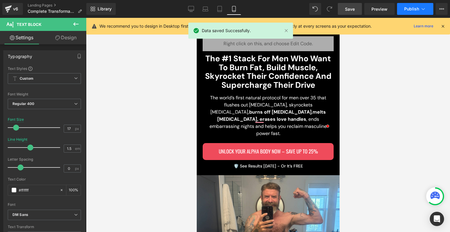
click at [414, 9] on span "Publish" at bounding box center [412, 9] width 15 height 5
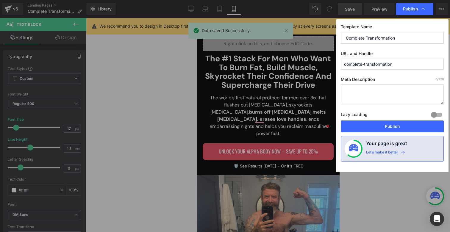
click at [384, 119] on div "Lazy Loading Build Upgrade plan to unlock" at bounding box center [392, 116] width 103 height 10
click at [384, 121] on div "Template Name Complete Transformation URL and Handle complete-transformation Me…" at bounding box center [392, 95] width 113 height 153
click at [384, 123] on button "Publish" at bounding box center [392, 127] width 103 height 12
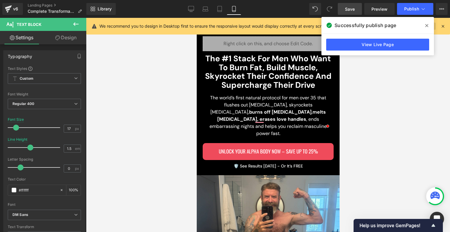
click at [426, 24] on icon at bounding box center [427, 25] width 3 height 5
